Goal: Transaction & Acquisition: Purchase product/service

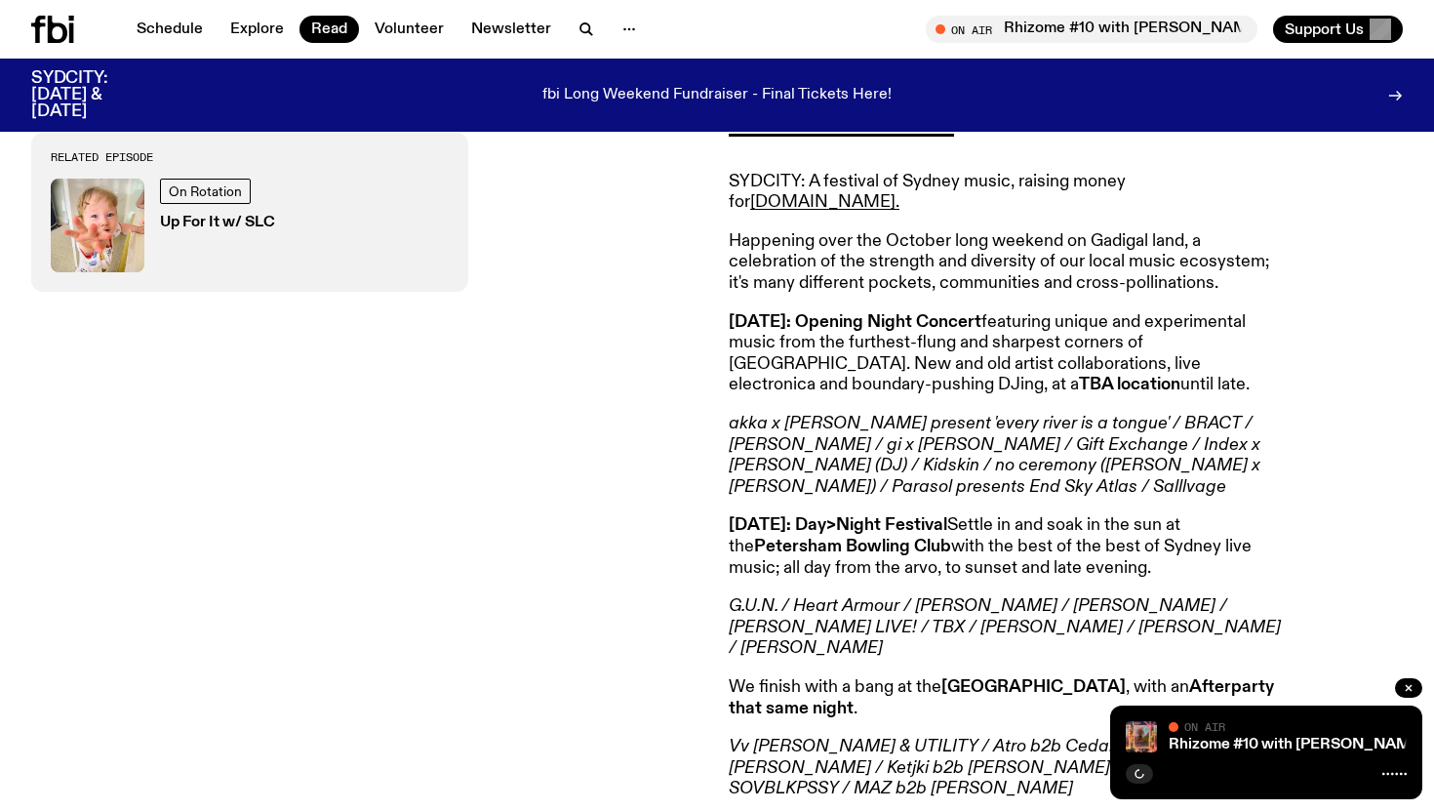
scroll to position [838, 0]
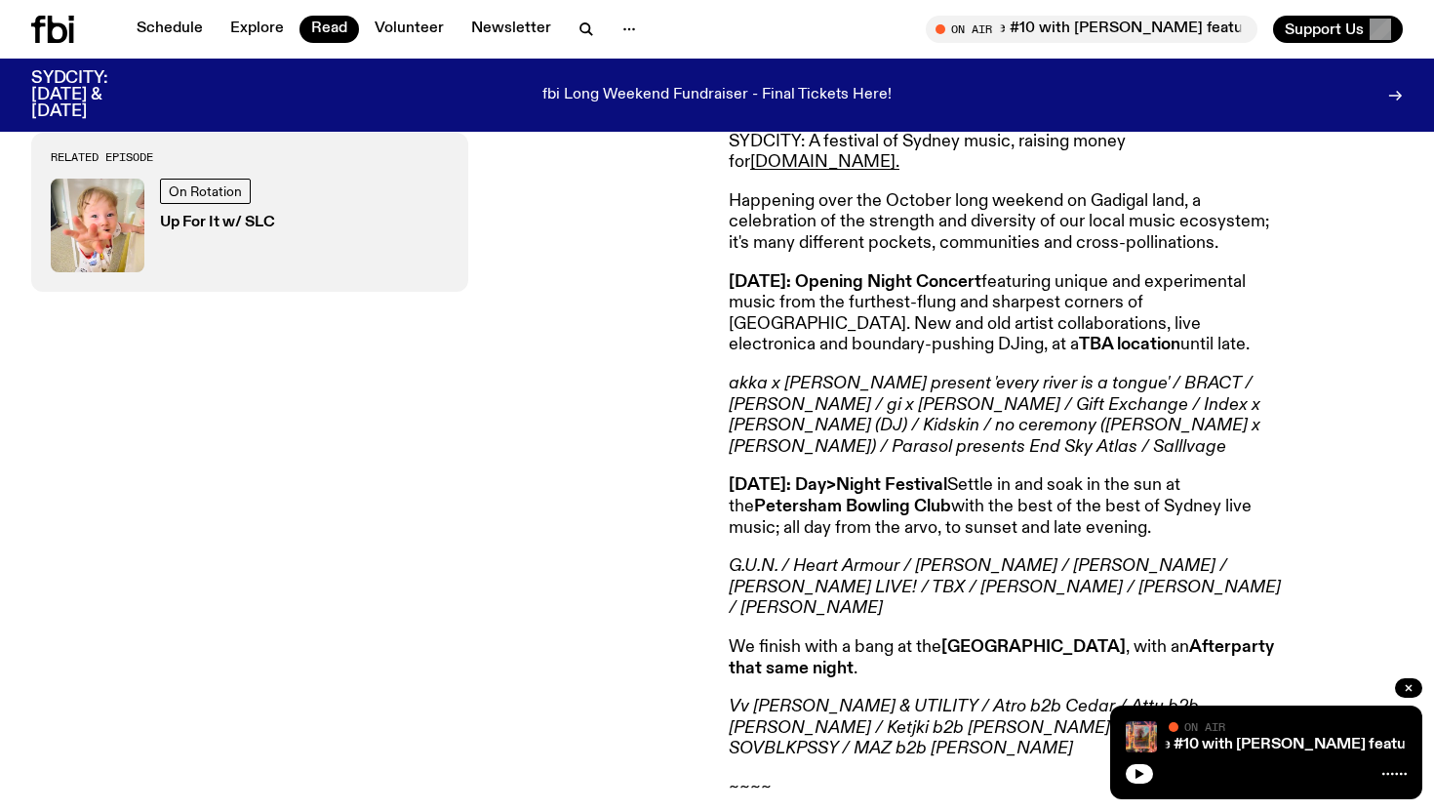
drag, startPoint x: 946, startPoint y: 606, endPoint x: 1105, endPoint y: 602, distance: 159.1
click at [1102, 637] on p "We finish with a bang at the Red Rattler Theatre , with an Afterparty that same…" at bounding box center [1010, 658] width 562 height 42
copy p "Red Rattler Theatre ,"
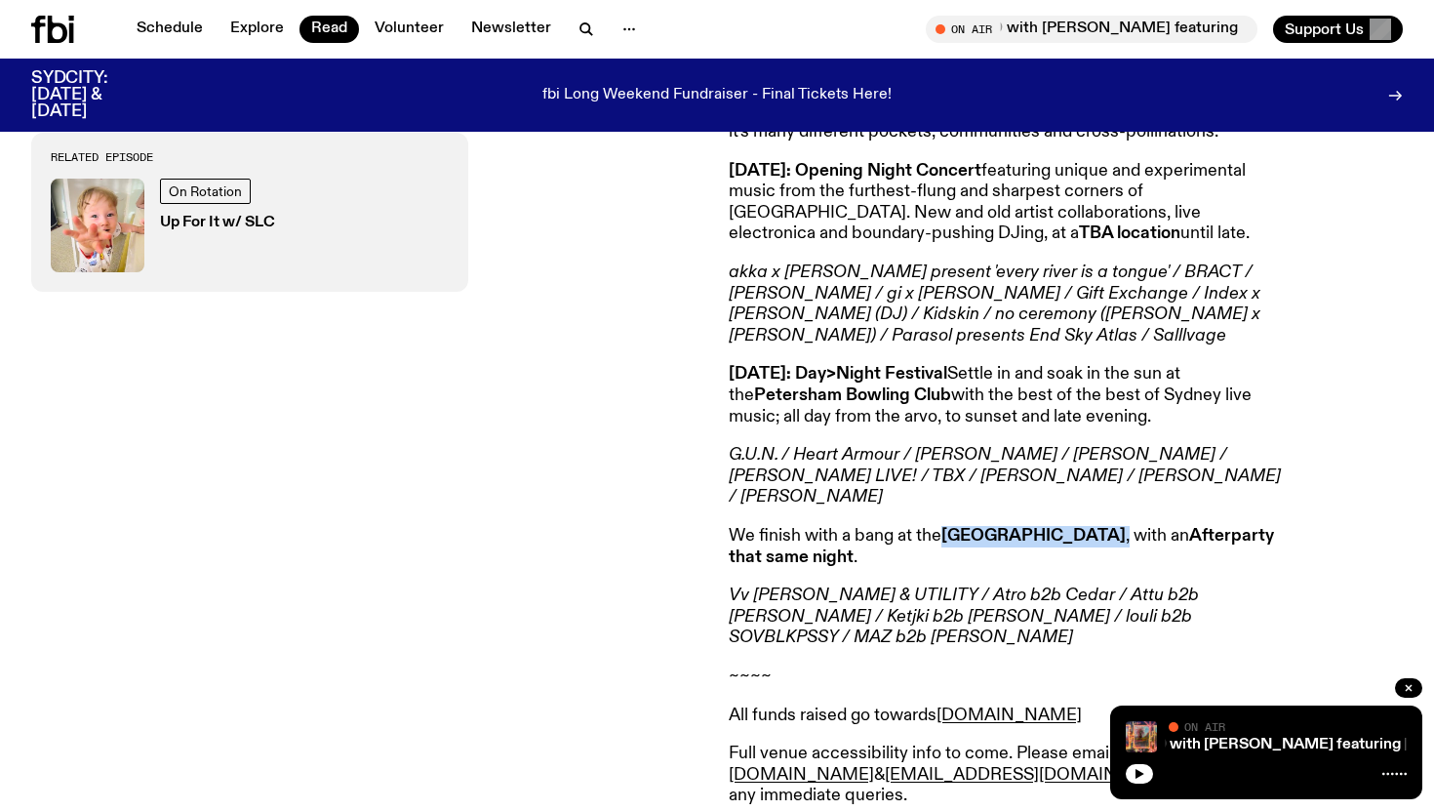
scroll to position [1060, 0]
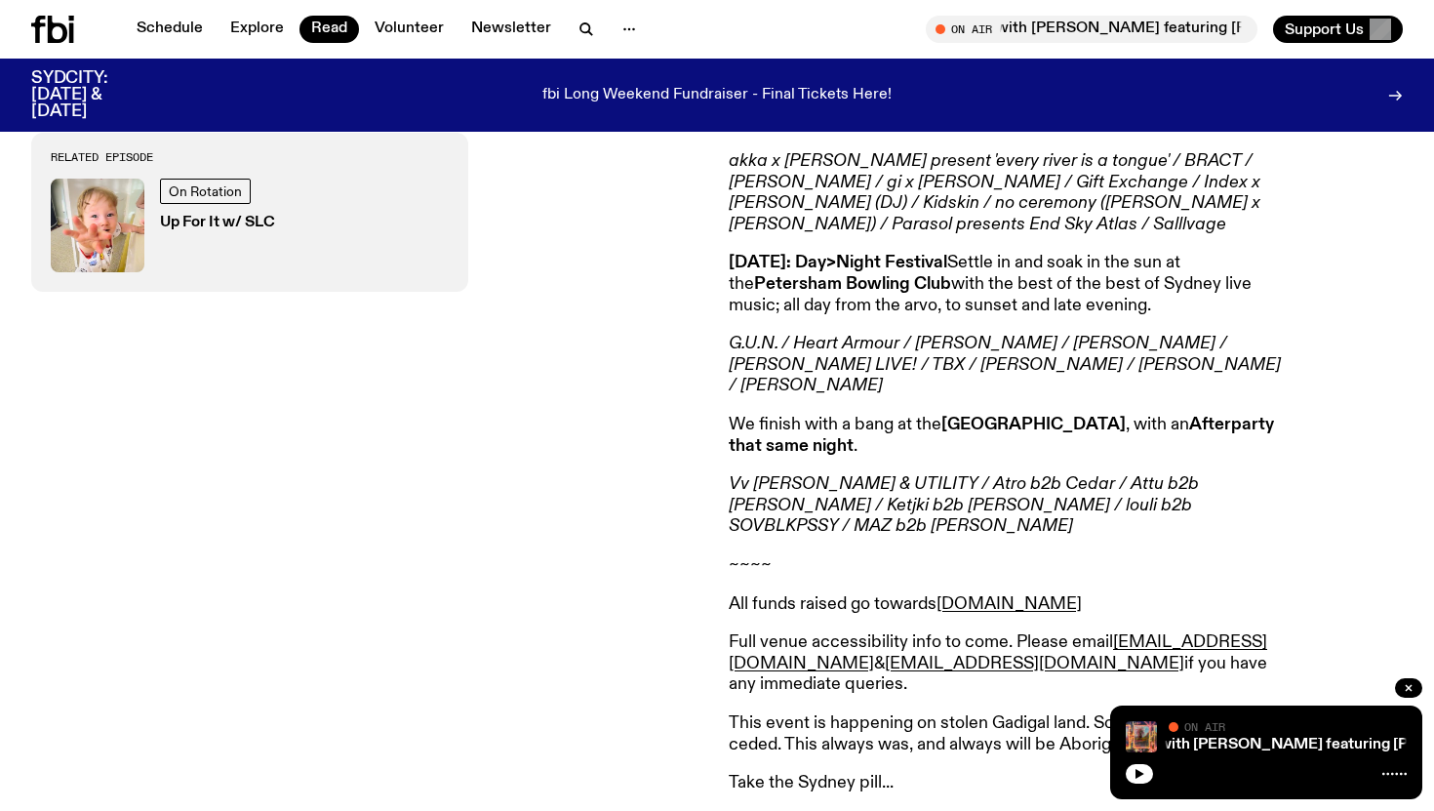
click at [915, 475] on em "Vv [PERSON_NAME] & UTILITY / Atro b2b Cedar / Attu b2b [PERSON_NAME] / Ketjki b…" at bounding box center [964, 505] width 470 height 60
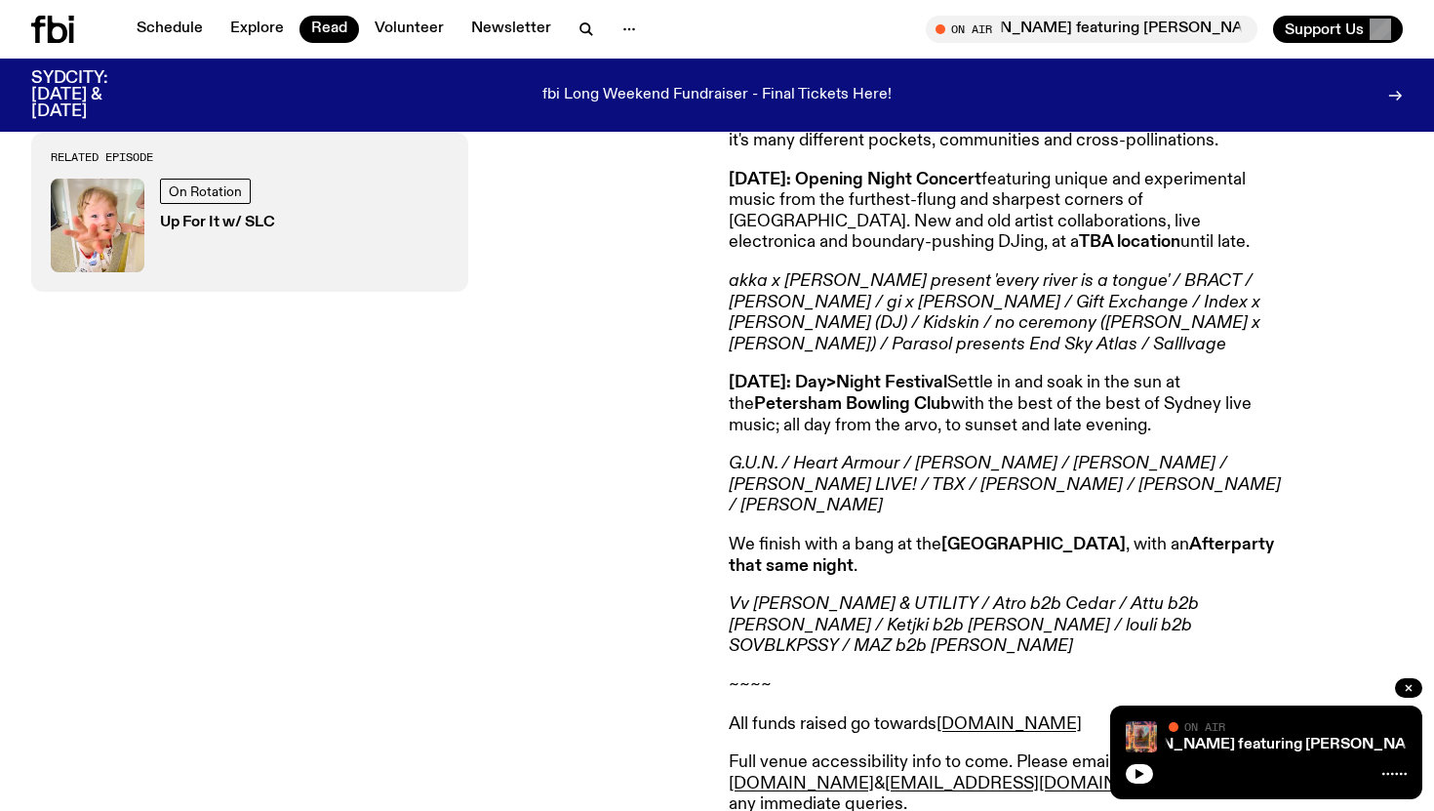
scroll to position [945, 0]
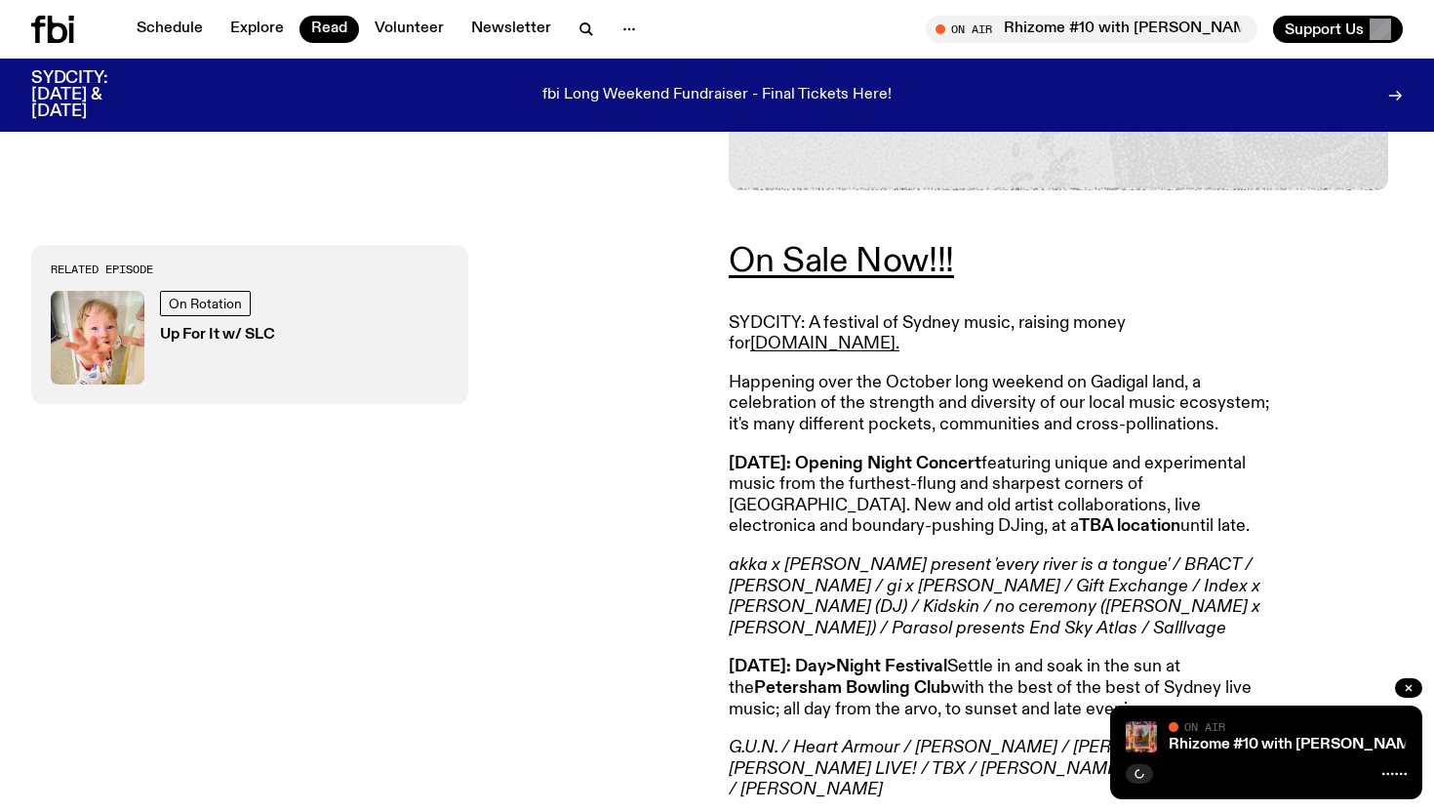
scroll to position [856, 0]
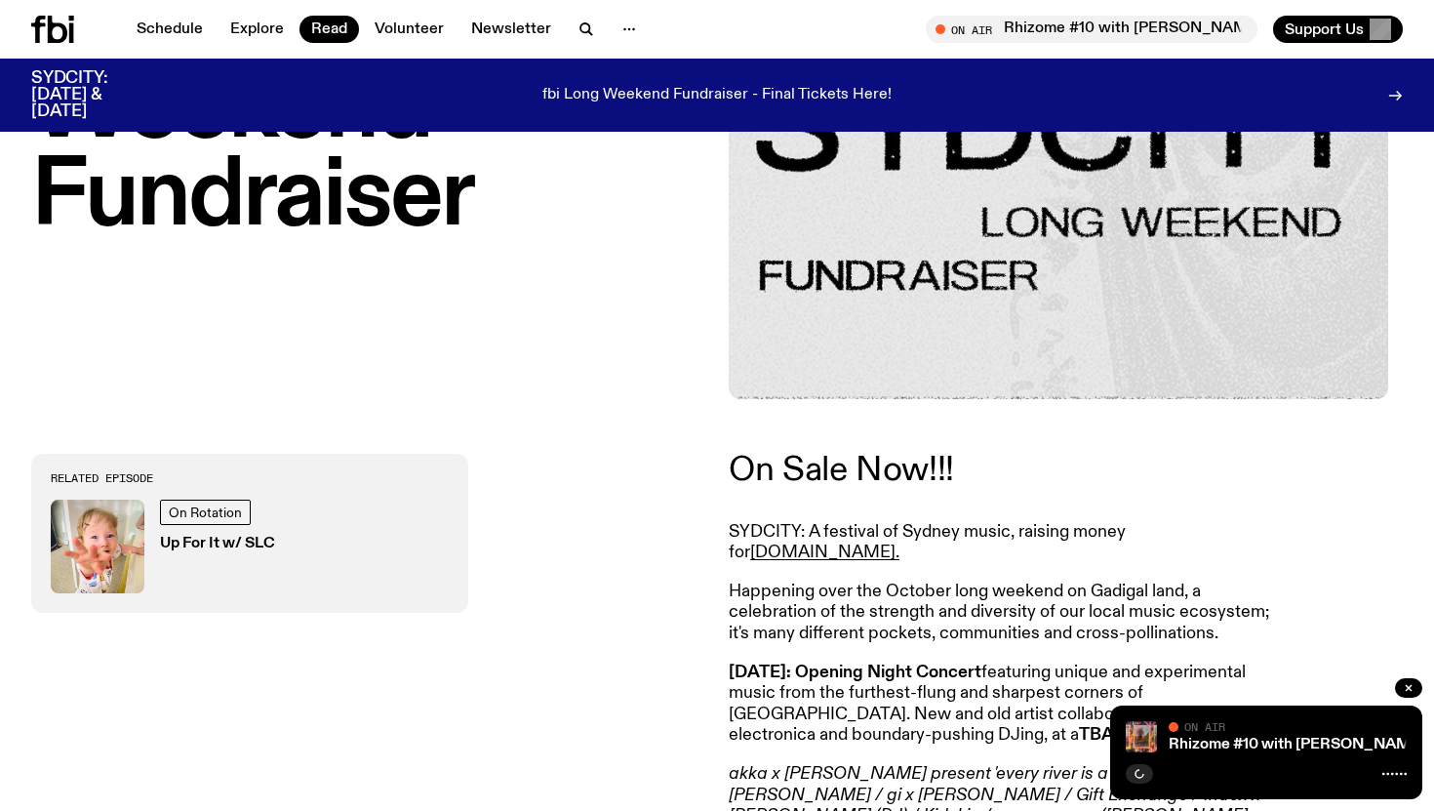
scroll to position [447, 0]
click at [855, 483] on link "On Sale Now!!!" at bounding box center [841, 471] width 225 height 35
